Goal: Task Accomplishment & Management: Use online tool/utility

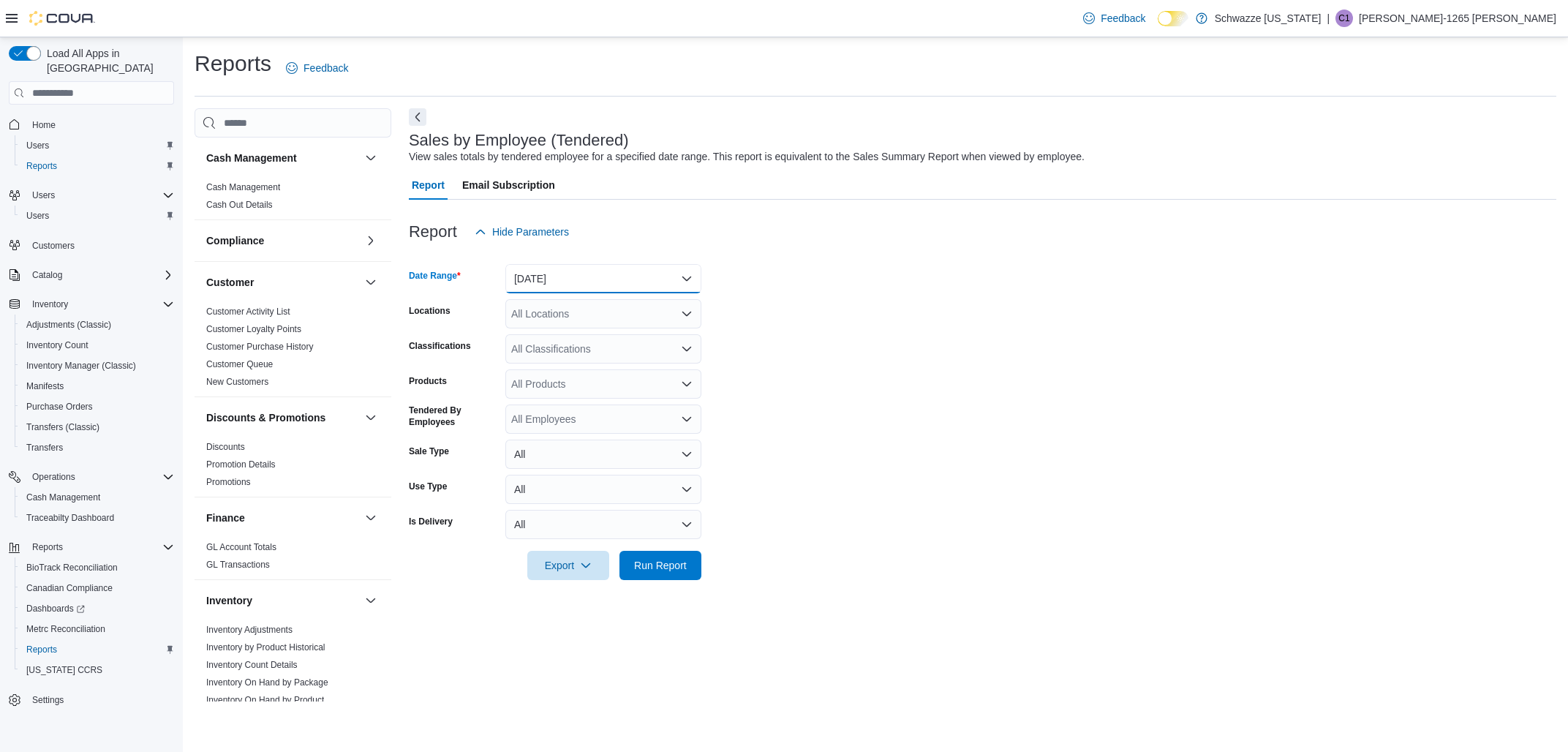
click at [637, 289] on button "[DATE]" at bounding box center [603, 279] width 196 height 29
click at [544, 341] on span "[DATE]" at bounding box center [612, 337] width 167 height 18
click at [691, 314] on icon "Open list of options" at bounding box center [687, 314] width 12 height 12
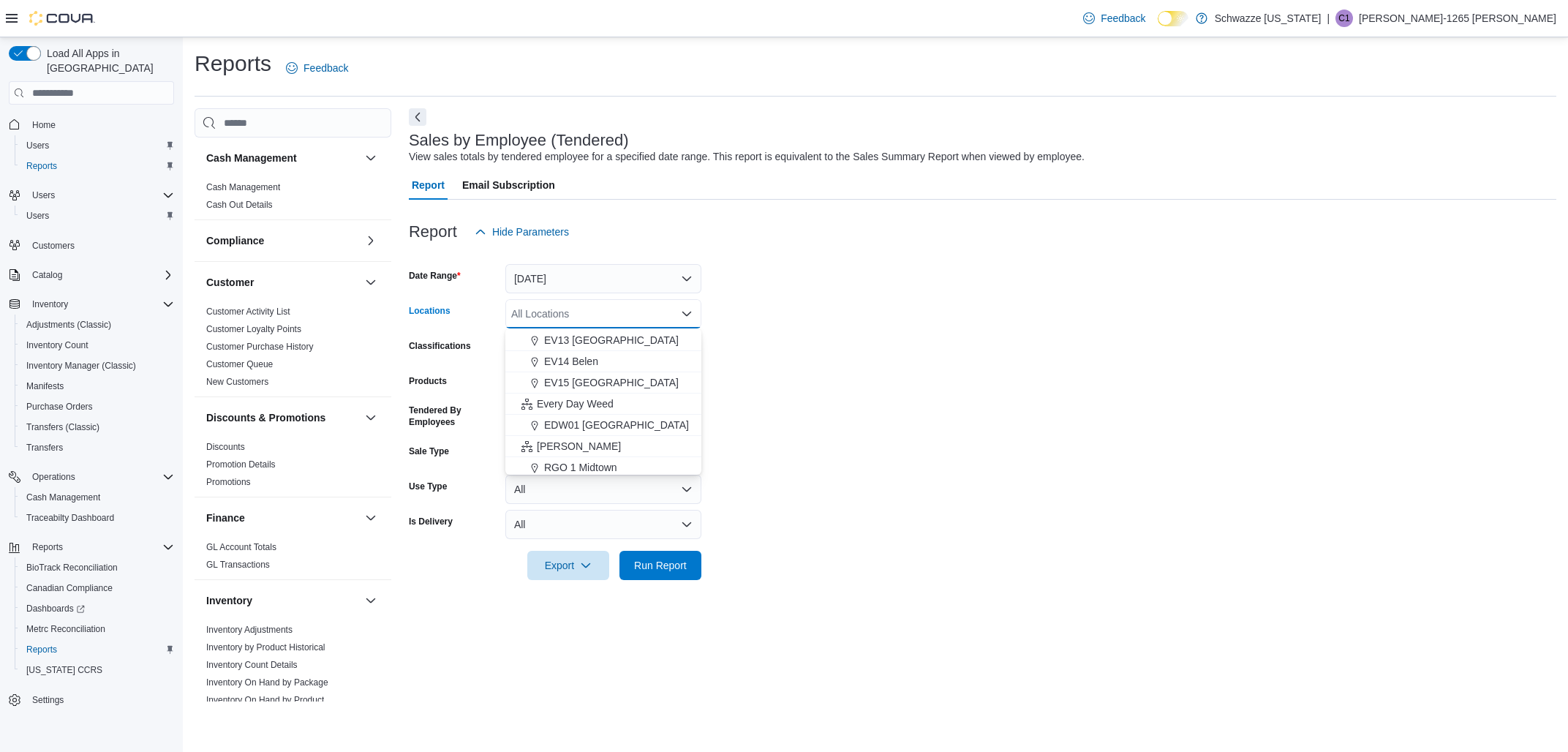
scroll to position [411, 0]
click at [586, 368] on span "RGO 3 Grants" at bounding box center [577, 373] width 65 height 15
click at [1112, 475] on form "Date Range [DATE] Locations RGO 3 Grants Combo box. Selected. RGO 3 Grants. Pre…" at bounding box center [983, 413] width 1147 height 333
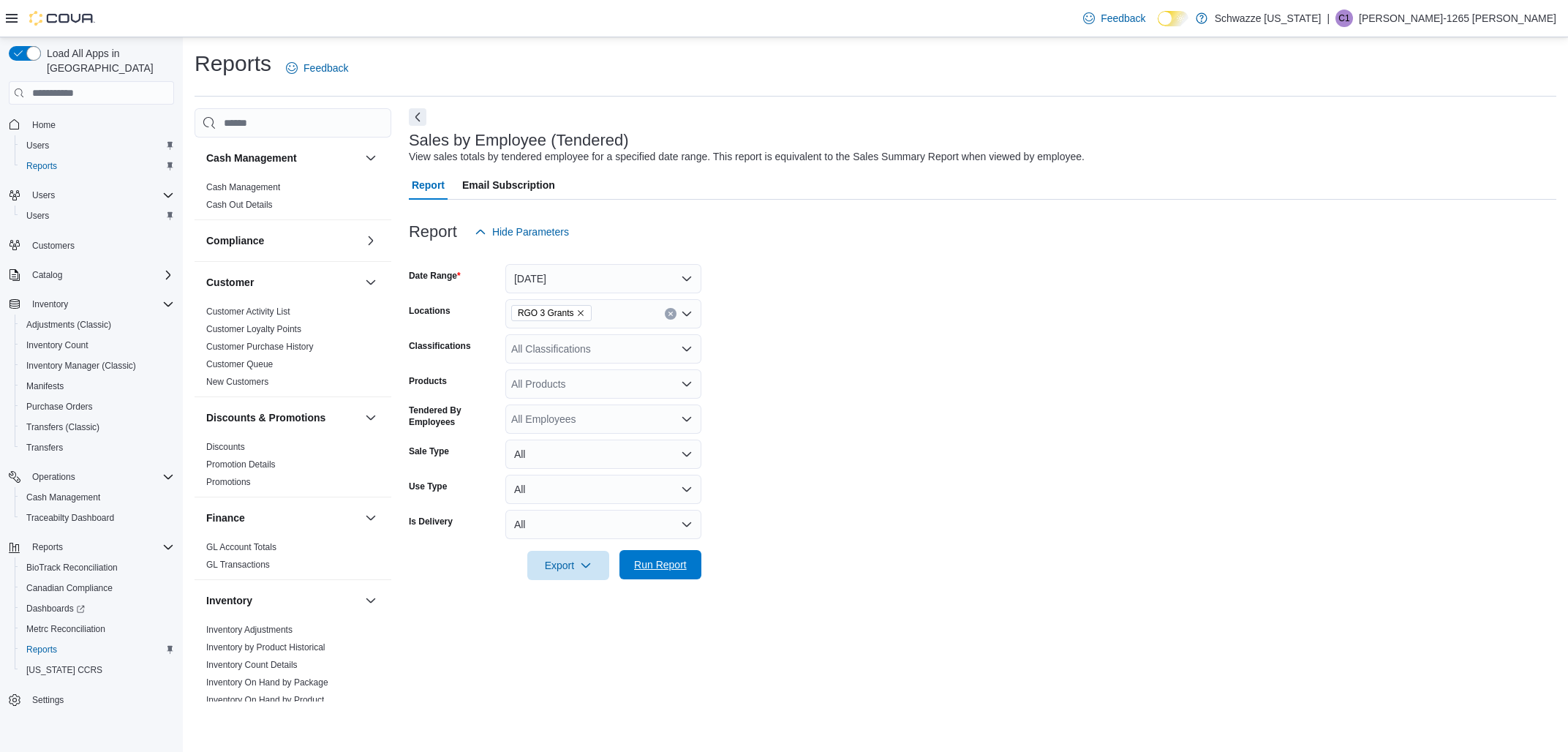
click at [666, 560] on span "Run Report" at bounding box center [660, 565] width 53 height 15
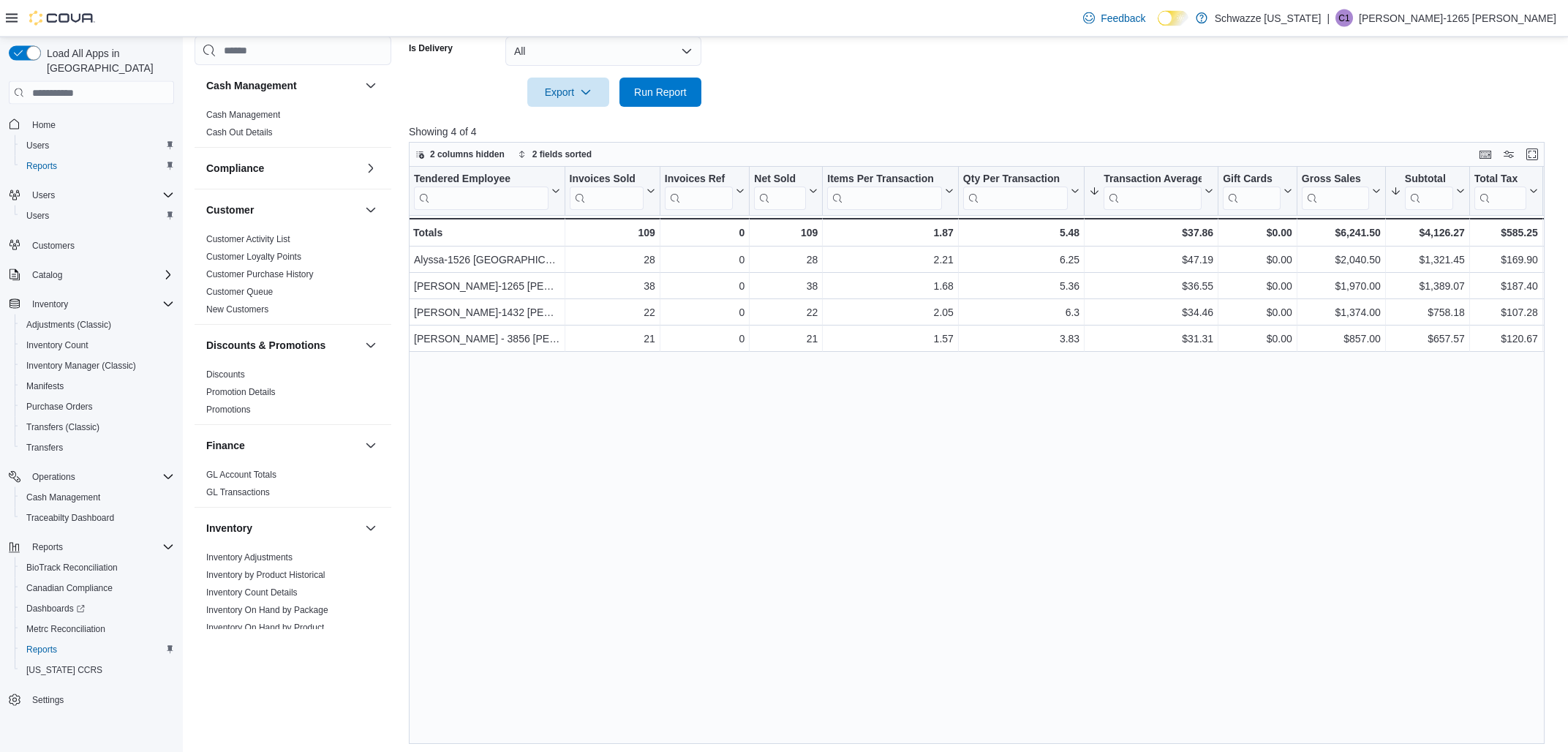
scroll to position [477, 0]
